Goal: Book appointment/travel/reservation

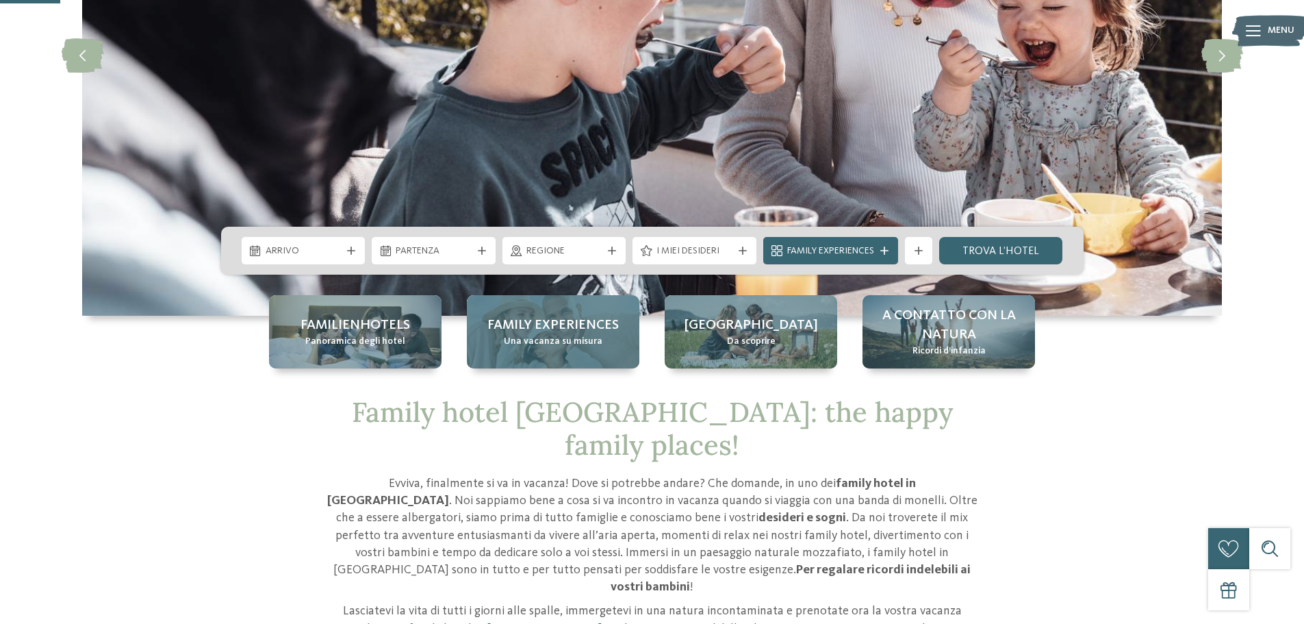
click at [555, 330] on span "Family experiences" at bounding box center [552, 325] width 131 height 19
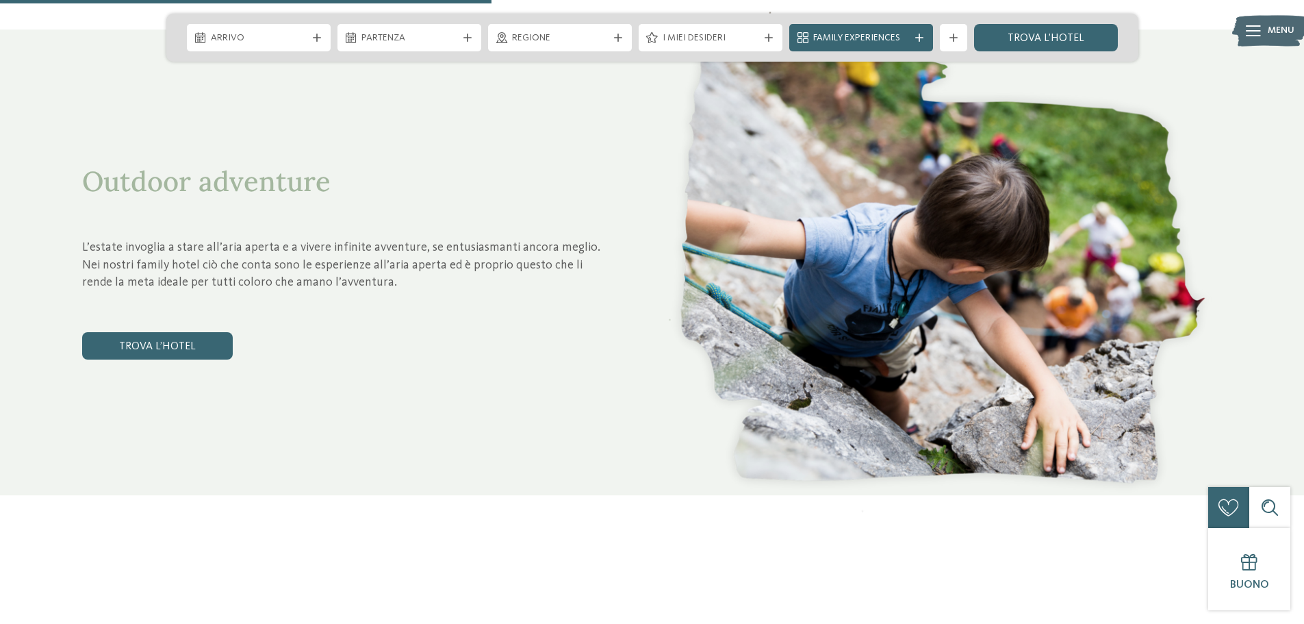
scroll to position [2465, 0]
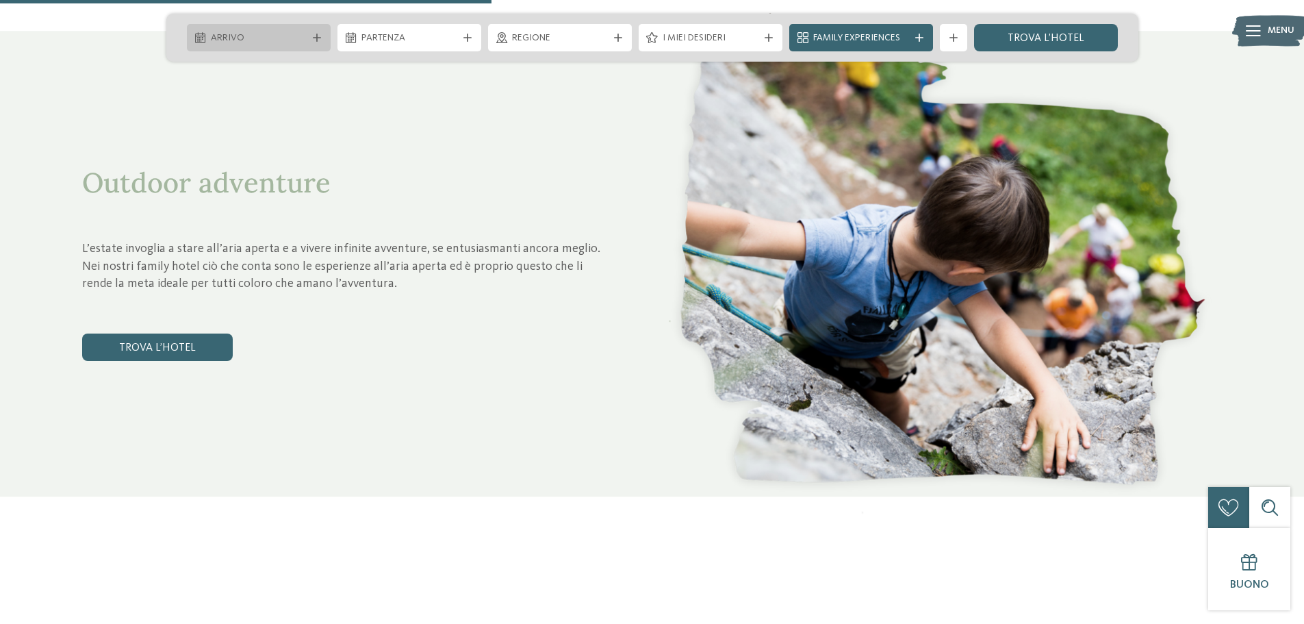
click at [210, 36] on div "Arrivo" at bounding box center [258, 37] width 103 height 15
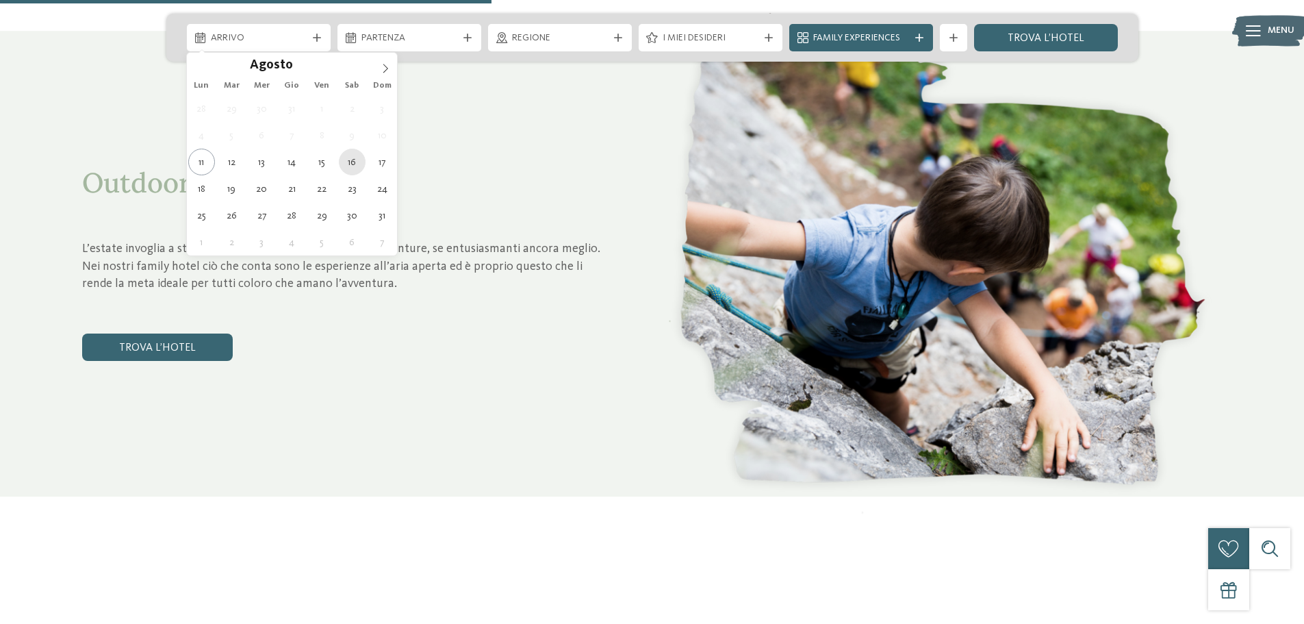
type div "16.08.2025"
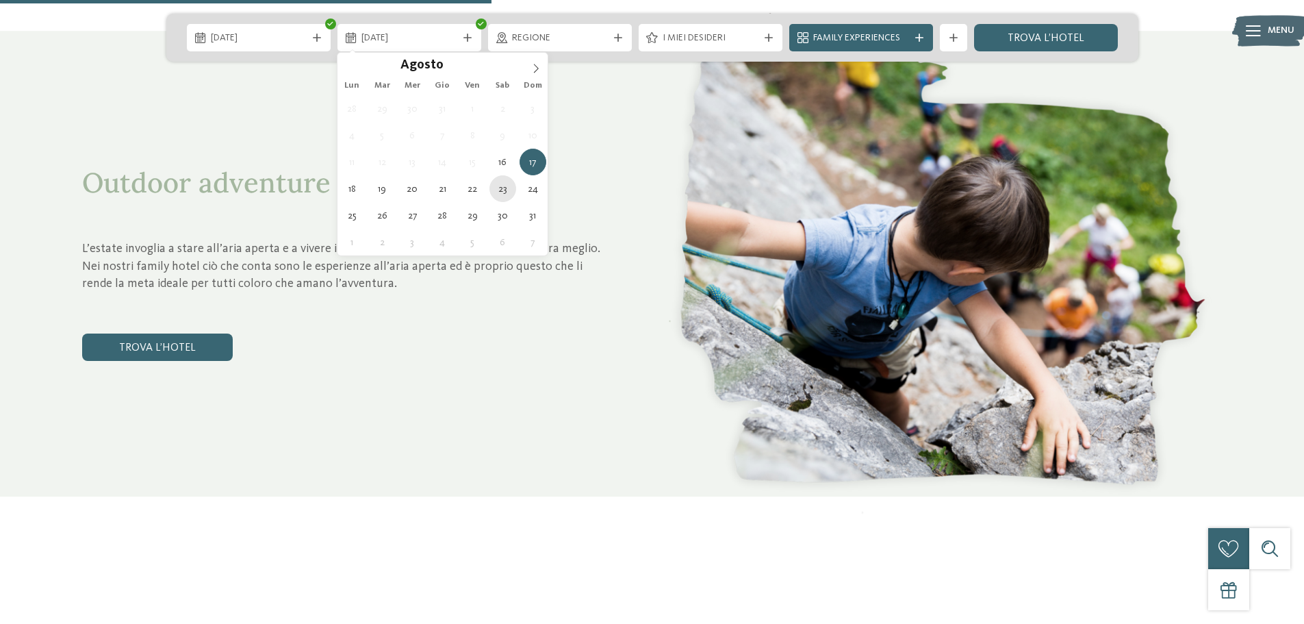
type div "23.08.2025"
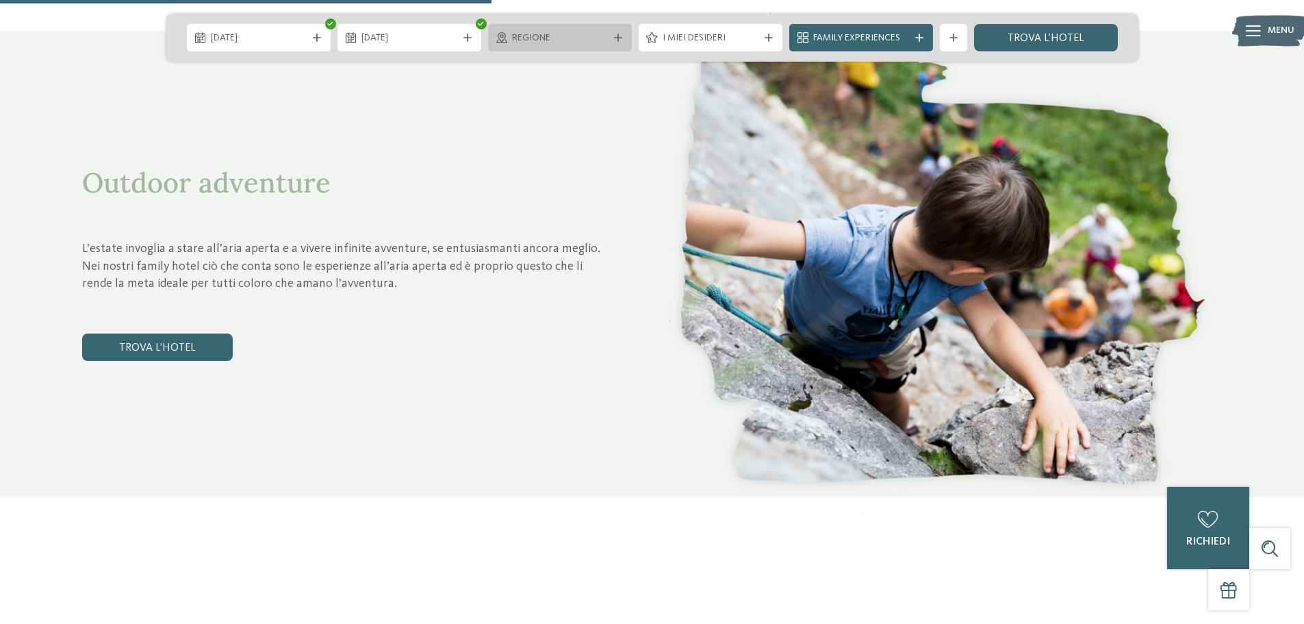
click at [586, 38] on span "Regione" at bounding box center [560, 38] width 96 height 14
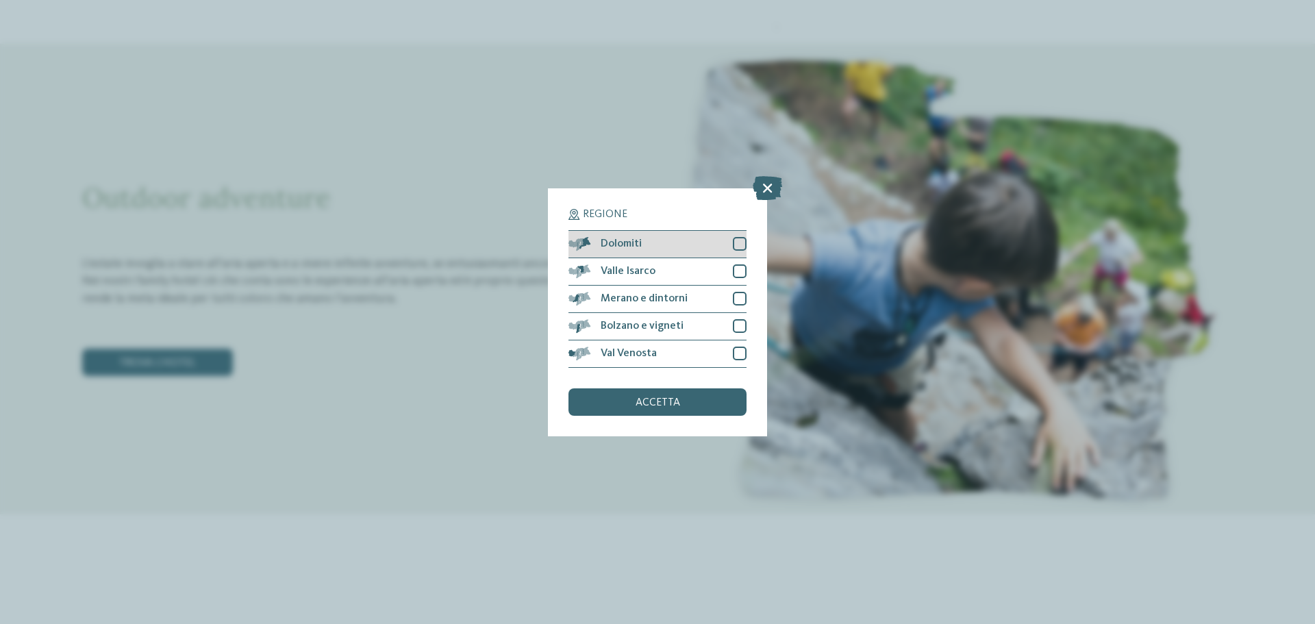
click at [745, 240] on div at bounding box center [740, 244] width 14 height 14
click at [637, 407] on span "accetta" at bounding box center [657, 402] width 45 height 11
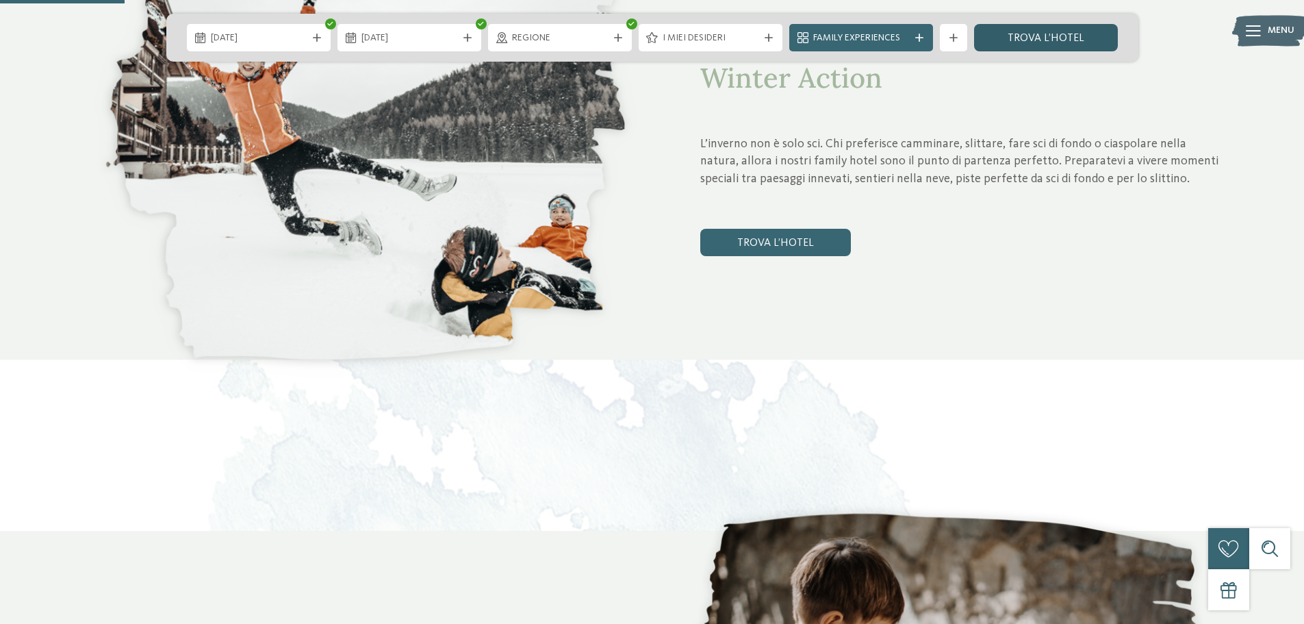
scroll to position [616, 0]
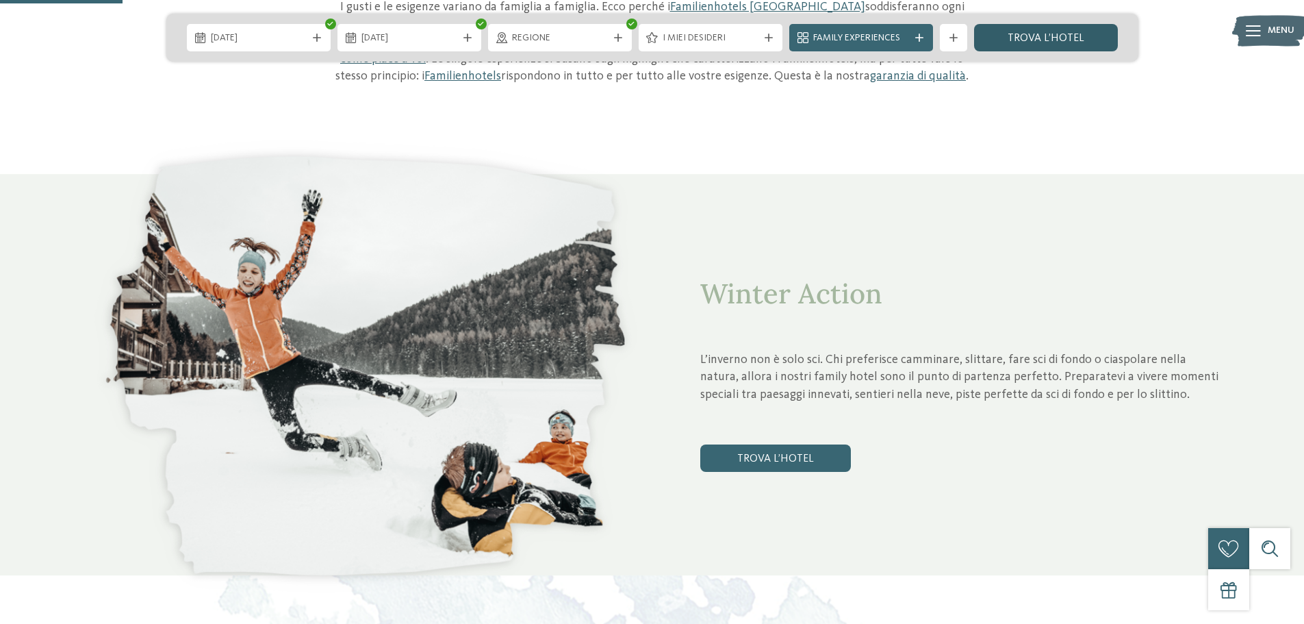
click at [1082, 36] on link "trova l’hotel" at bounding box center [1046, 37] width 144 height 27
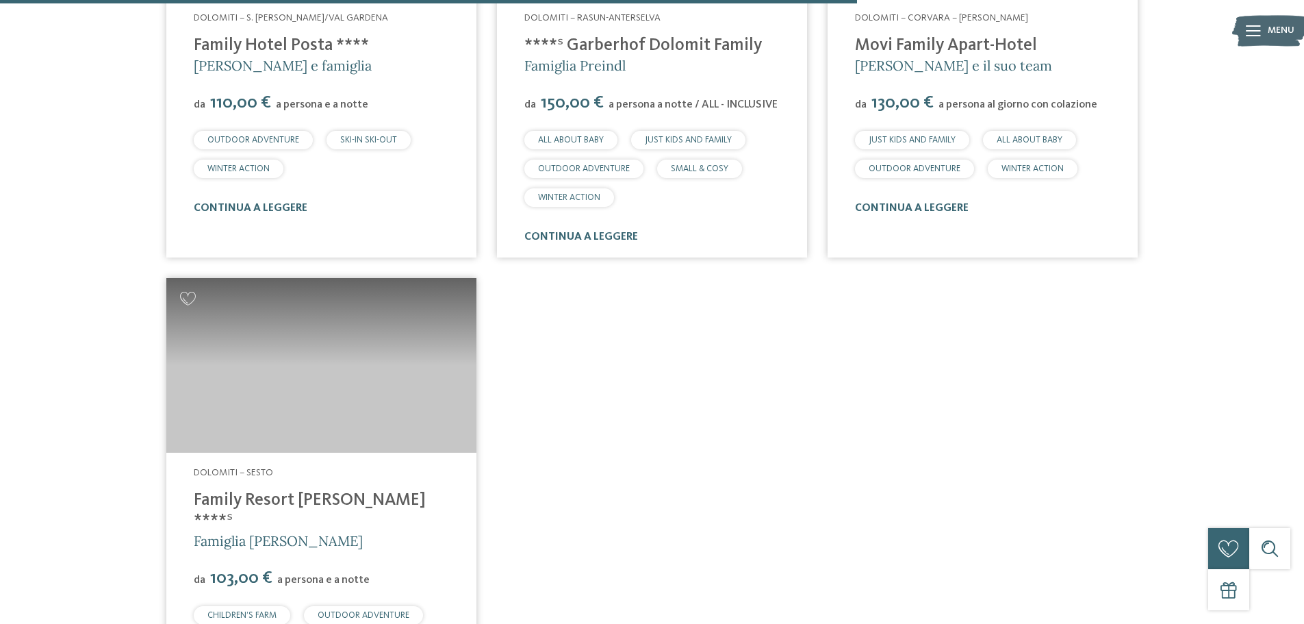
scroll to position [1681, 0]
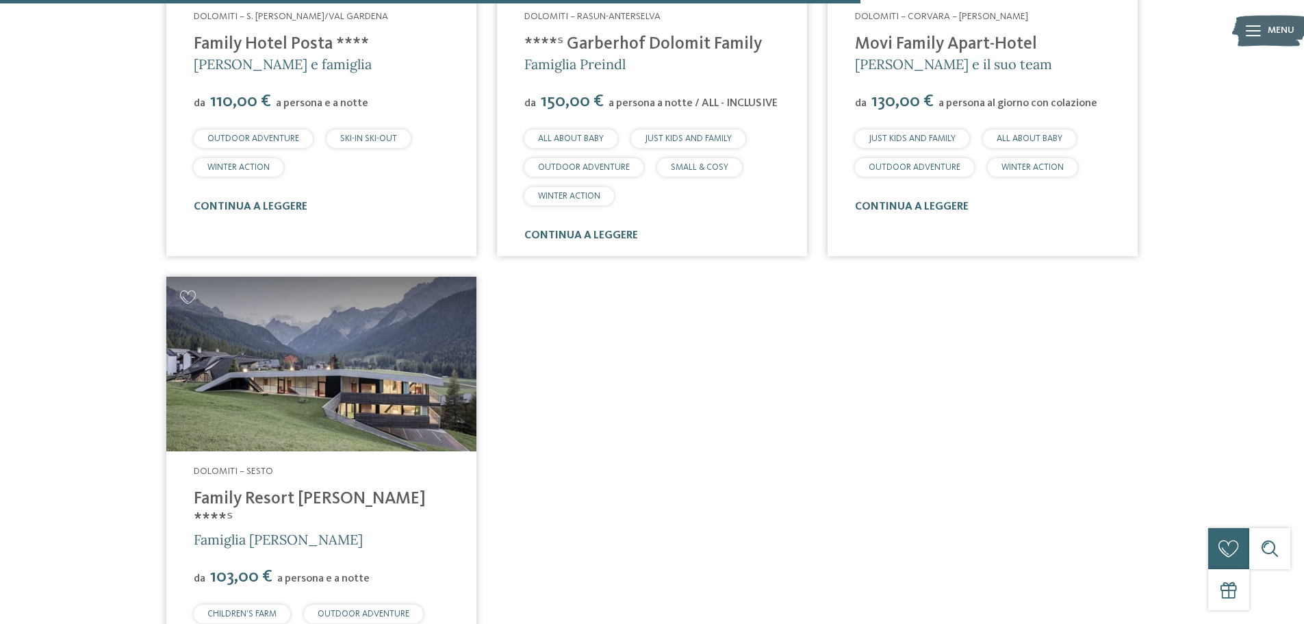
click at [265, 498] on link "Family Resort [PERSON_NAME] ****ˢ" at bounding box center [310, 509] width 232 height 38
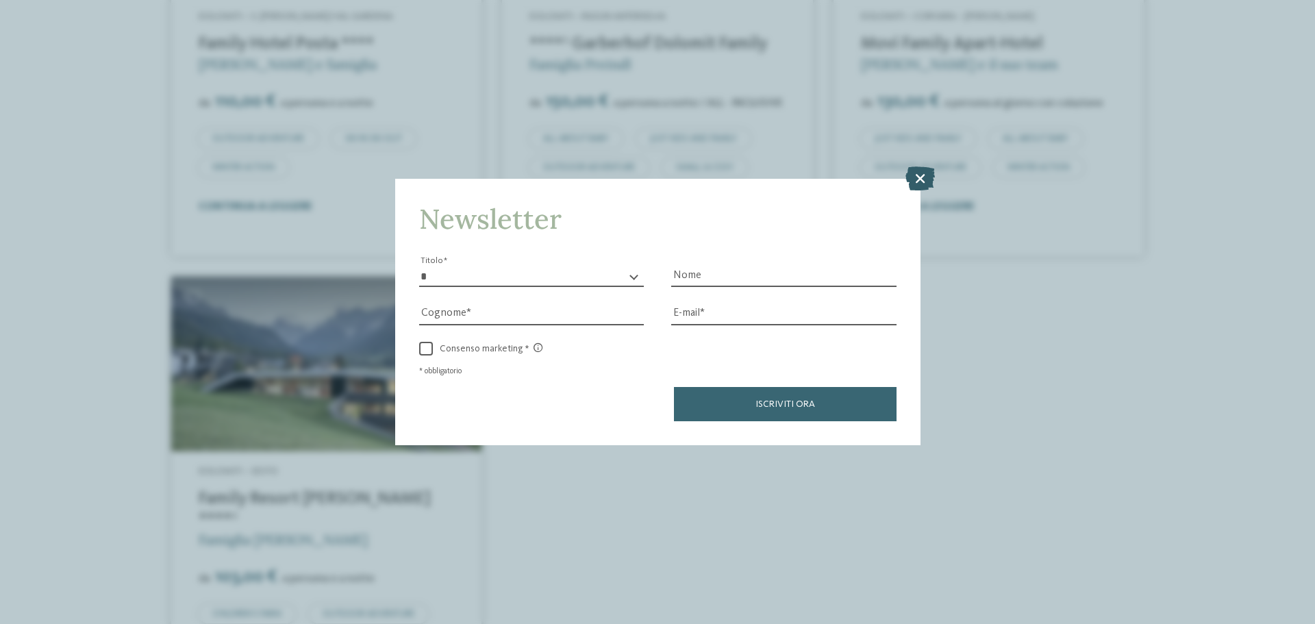
click at [915, 170] on icon at bounding box center [919, 178] width 29 height 24
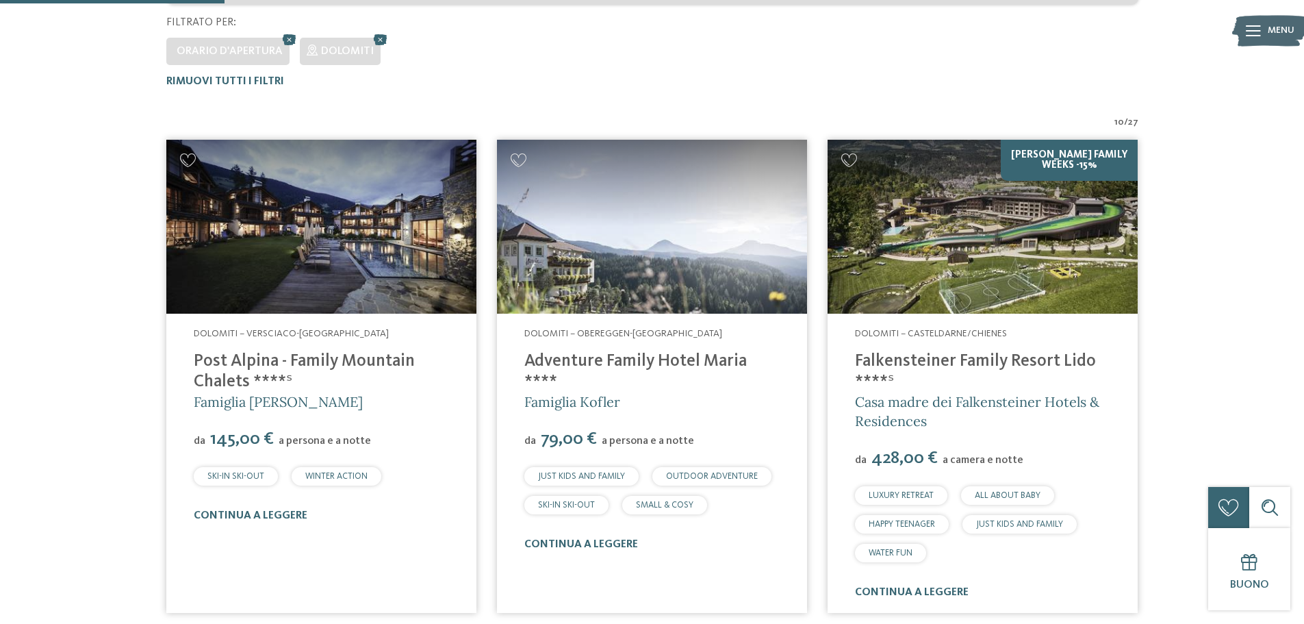
scroll to position [381, 0]
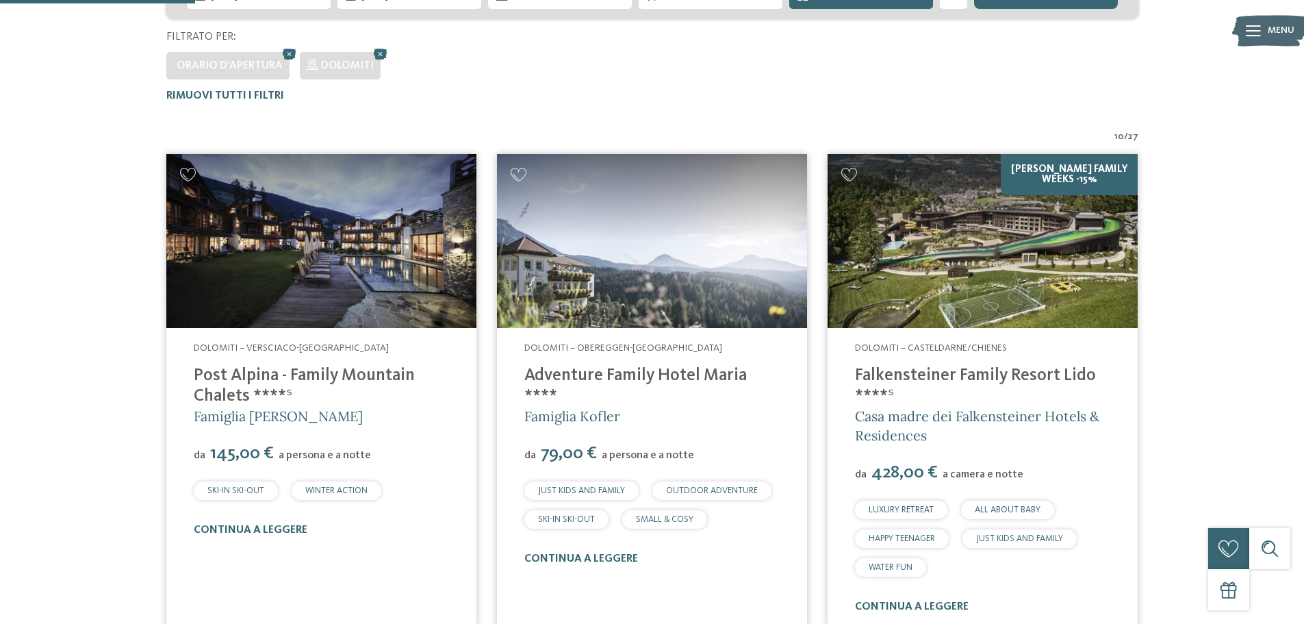
click at [635, 374] on link "Adventure Family Hotel Maria ****" at bounding box center [635, 386] width 223 height 38
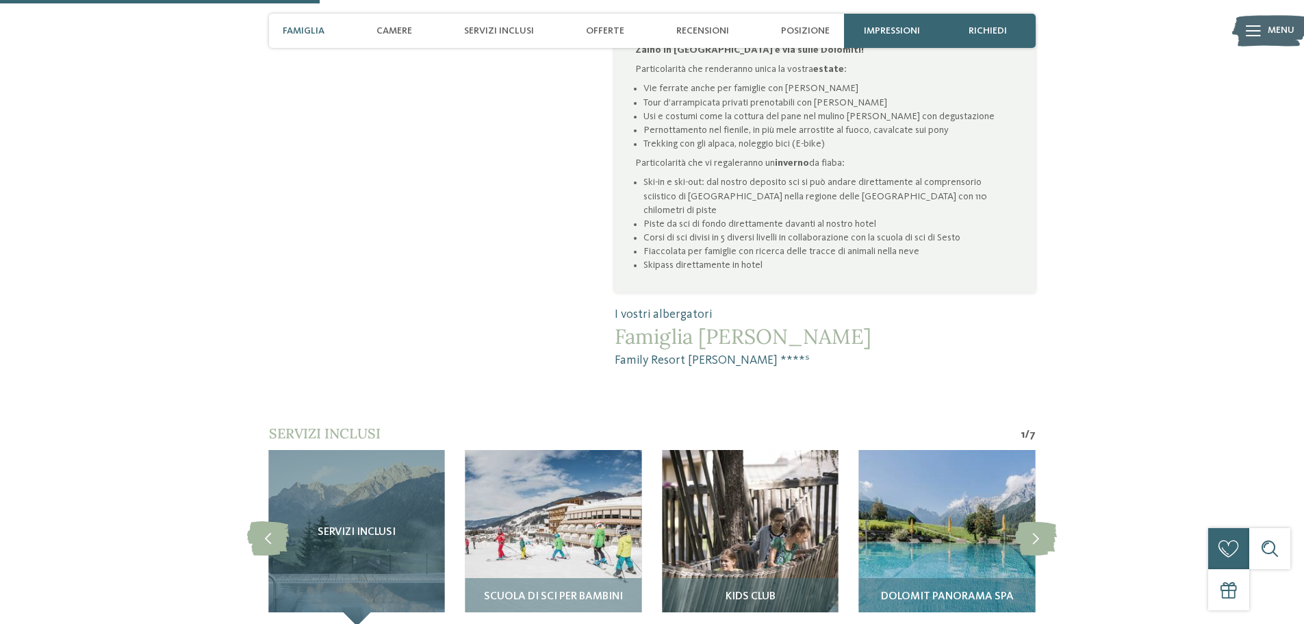
scroll to position [1027, 0]
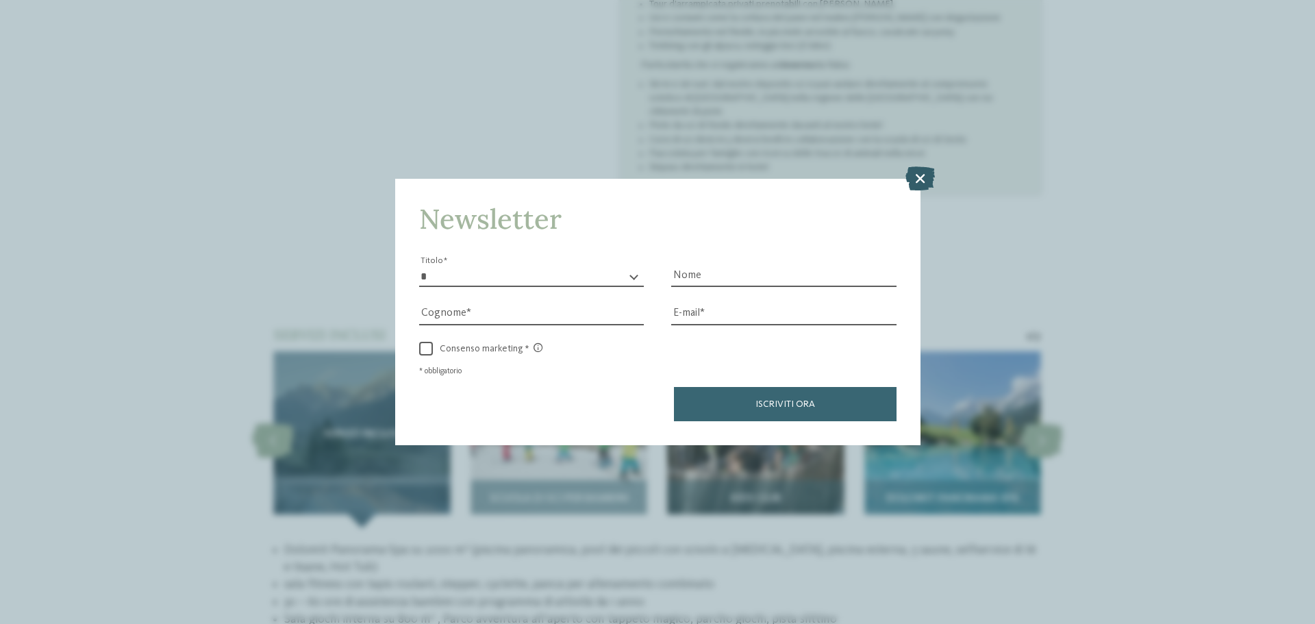
click at [921, 173] on icon at bounding box center [919, 178] width 29 height 24
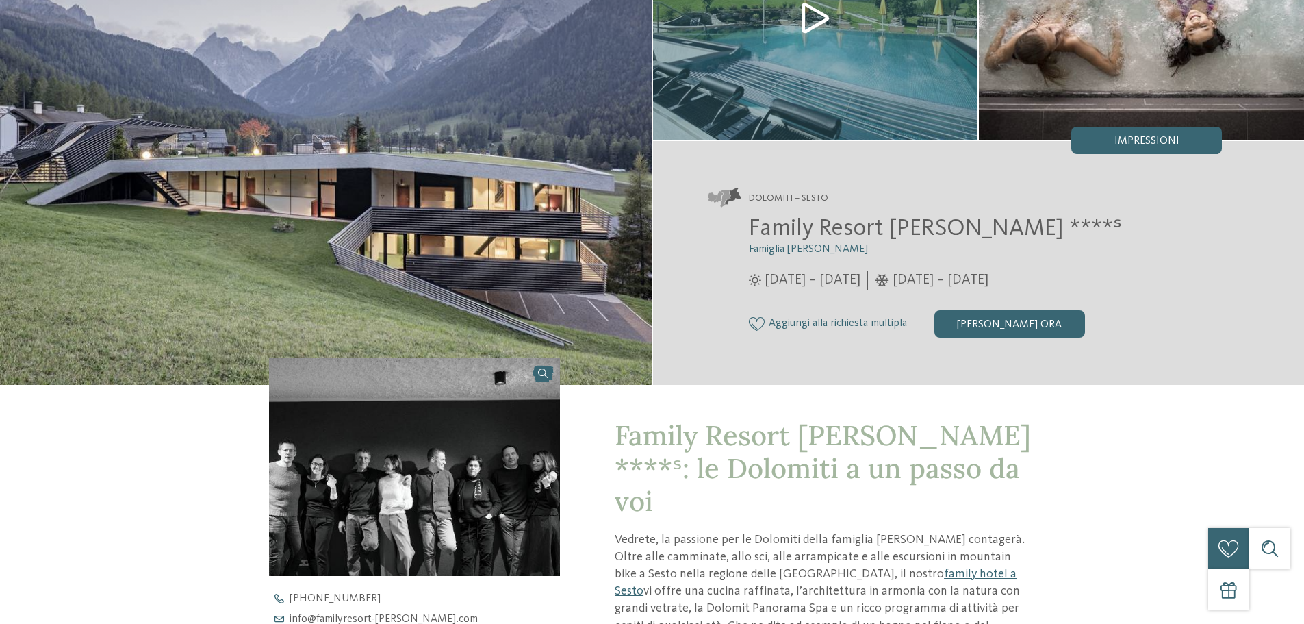
scroll to position [0, 0]
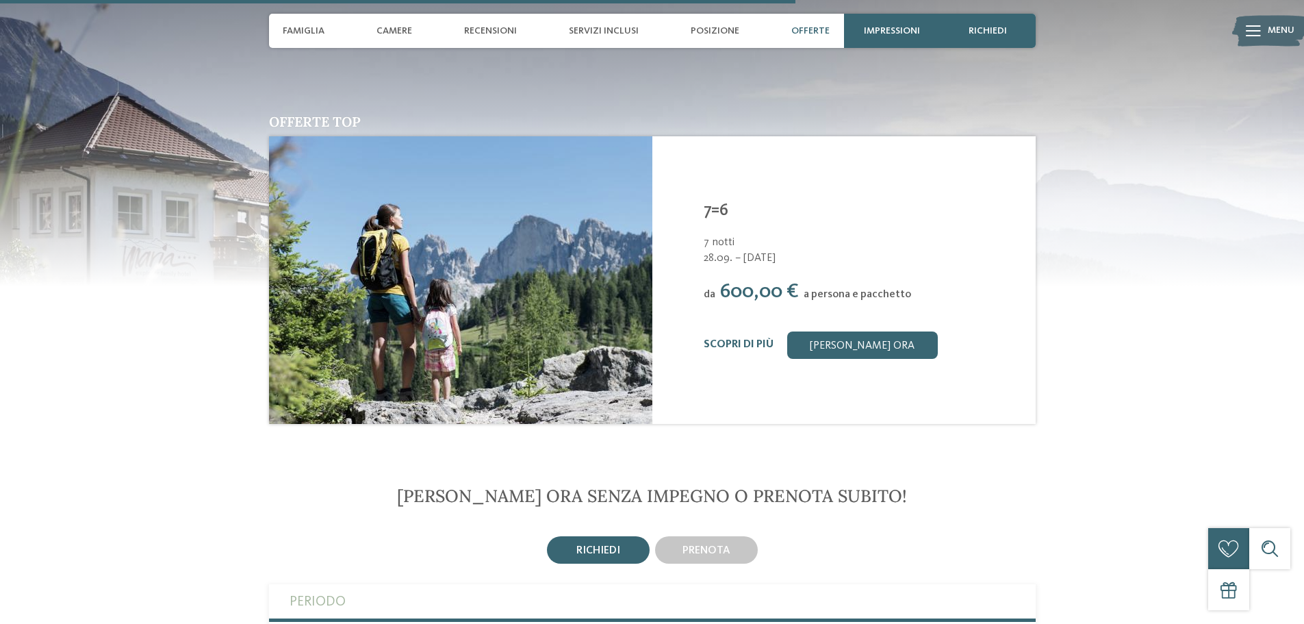
scroll to position [2807, 0]
